Goal: Find contact information: Find contact information

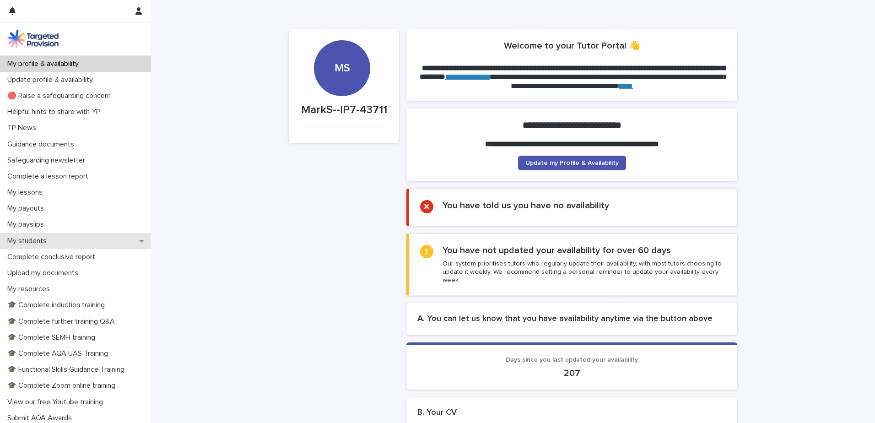
click at [45, 238] on p "My students" at bounding box center [29, 240] width 50 height 9
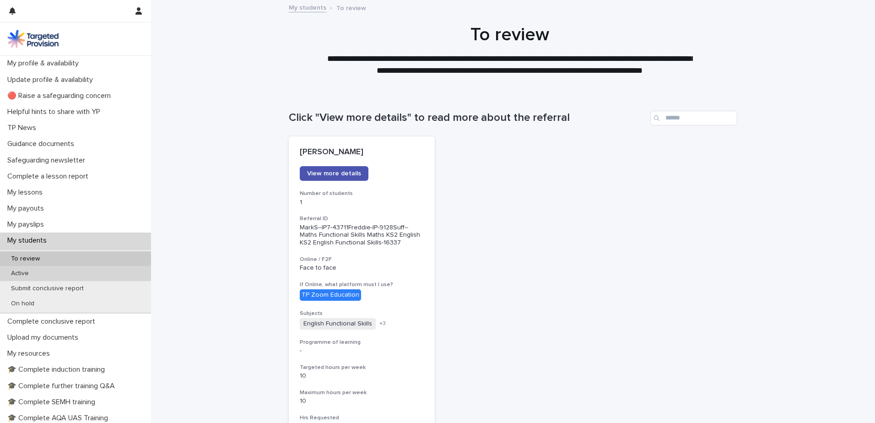
click at [25, 271] on p "Active" at bounding box center [20, 273] width 32 height 8
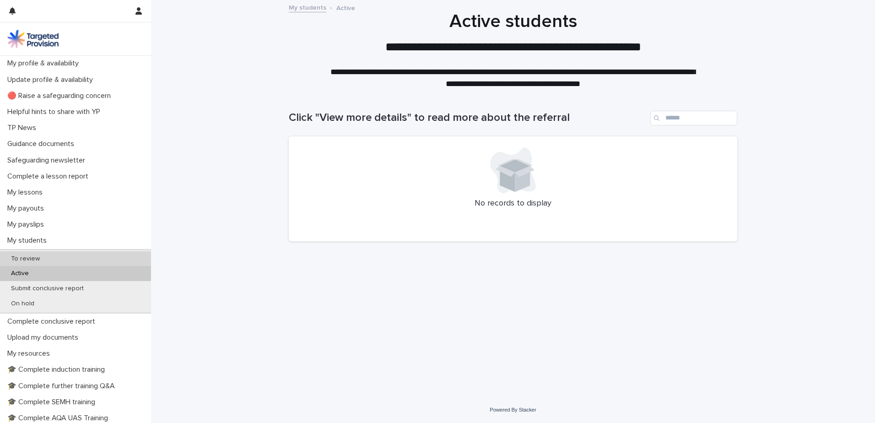
click at [47, 261] on div "To review" at bounding box center [75, 258] width 151 height 15
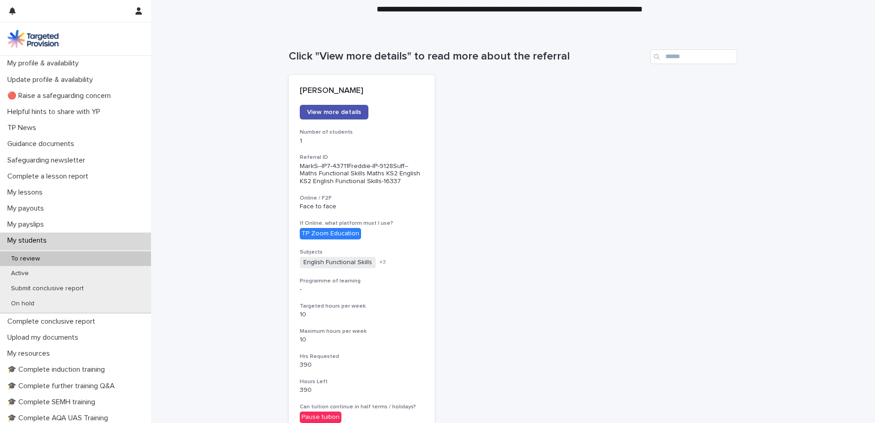
scroll to position [91, 0]
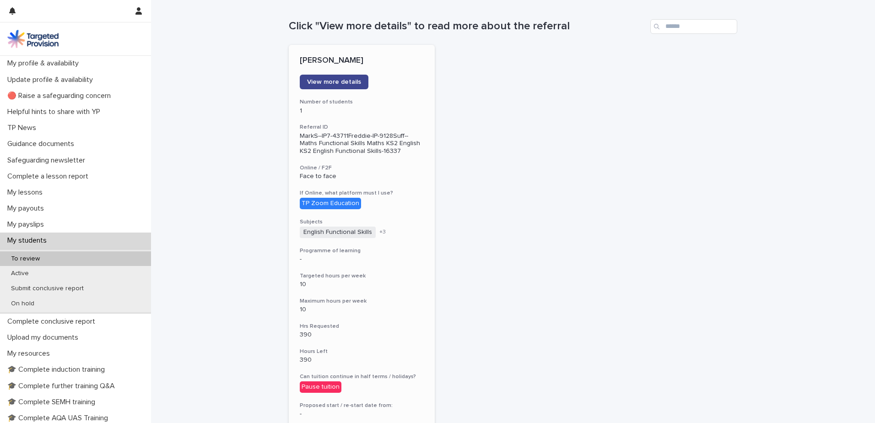
click at [324, 85] on span "View more details" at bounding box center [334, 82] width 54 height 6
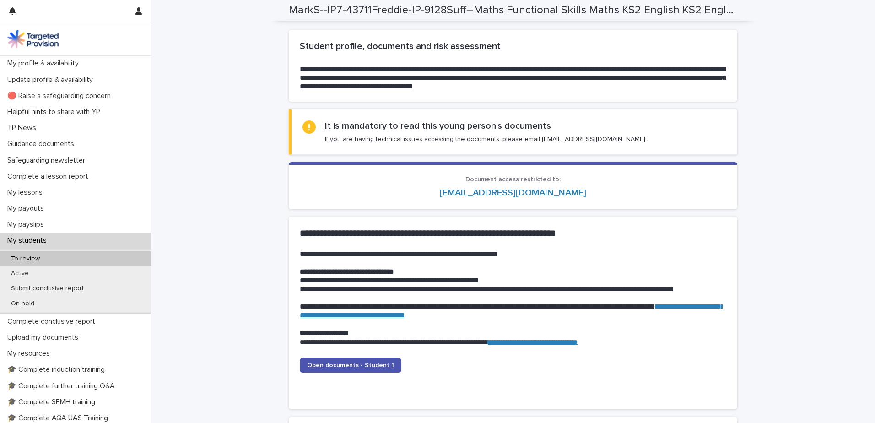
scroll to position [595, 0]
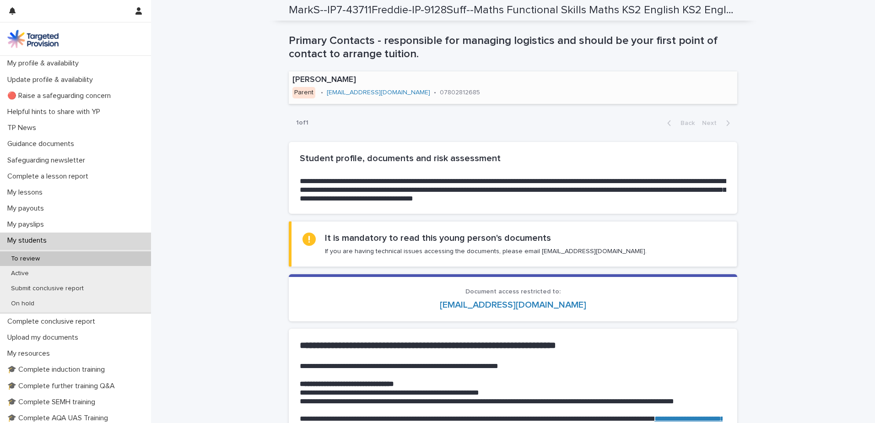
click at [335, 91] on link "[EMAIL_ADDRESS][DOMAIN_NAME]" at bounding box center [378, 92] width 103 height 6
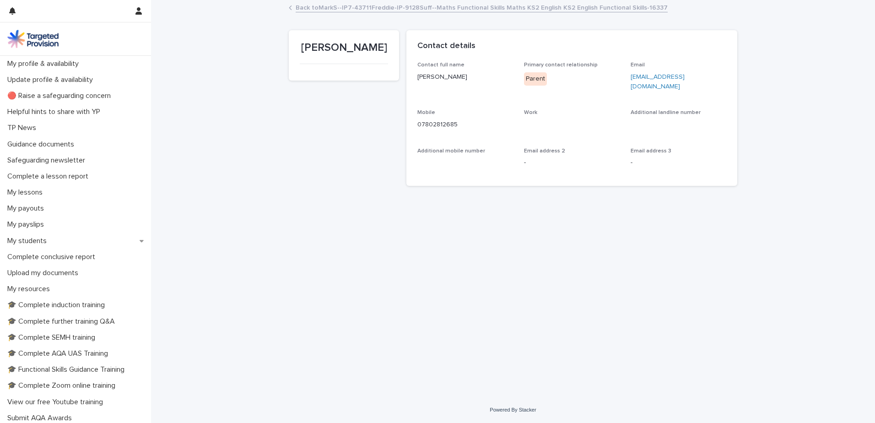
drag, startPoint x: 624, startPoint y: 74, endPoint x: 729, endPoint y: 85, distance: 105.3
click at [729, 85] on div "Contact full name [PERSON_NAME] Primary contact relationship Parent Email [EMAI…" at bounding box center [571, 123] width 331 height 123
drag, startPoint x: 729, startPoint y: 85, endPoint x: 672, endPoint y: 80, distance: 56.4
click at [672, 80] on p "[EMAIL_ADDRESS][DOMAIN_NAME]" at bounding box center [678, 81] width 96 height 19
drag, startPoint x: 628, startPoint y: 79, endPoint x: 655, endPoint y: 85, distance: 28.6
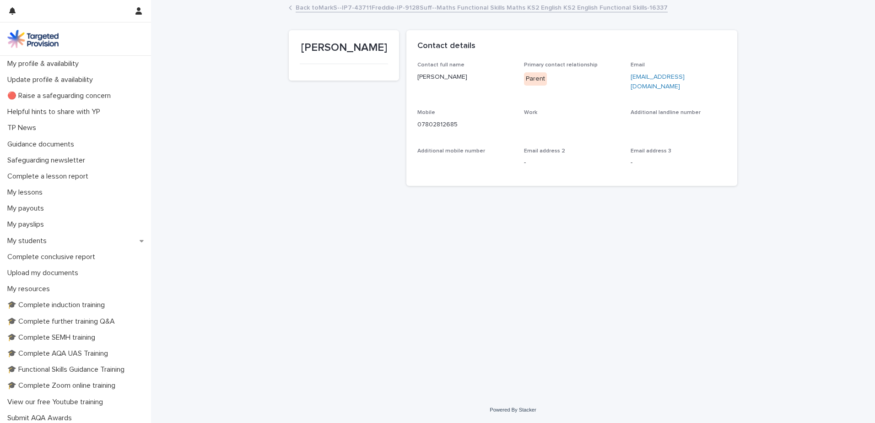
click at [655, 85] on div "Contact full name [PERSON_NAME] Primary contact relationship Parent Email [EMAI…" at bounding box center [571, 118] width 309 height 113
copy link "[EMAIL_ADDRESS][DOMAIN_NAME]"
